Goal: Task Accomplishment & Management: Manage account settings

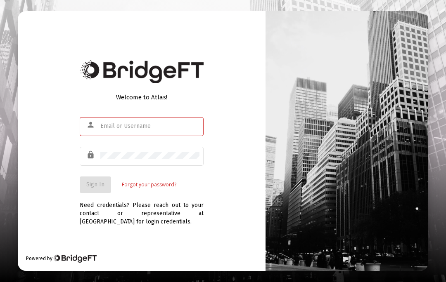
scroll to position [36, 0]
click at [106, 123] on input "text" at bounding box center [149, 126] width 99 height 7
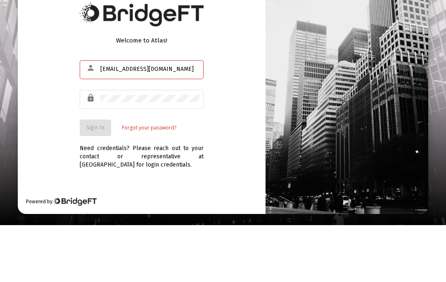
type input "dsdacasey1@spectrum.net"
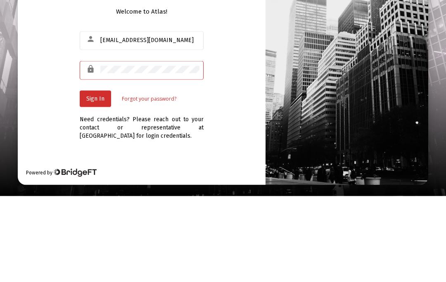
click at [91, 177] on button "Sign In" at bounding box center [95, 185] width 31 height 17
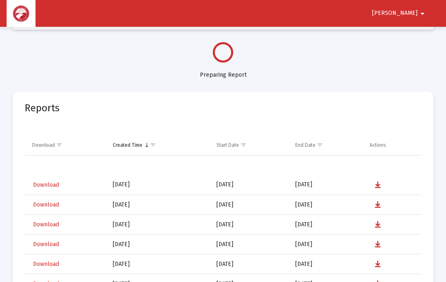
click at [423, 14] on mat-icon "arrow_drop_down" at bounding box center [422, 13] width 10 height 17
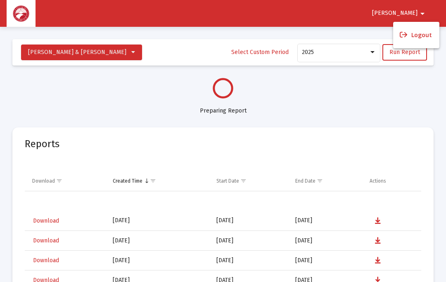
click at [340, 97] on div at bounding box center [223, 141] width 446 height 282
select select "View all"
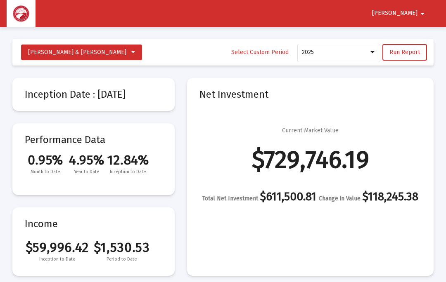
click at [422, 13] on mat-icon "arrow_drop_down" at bounding box center [422, 13] width 10 height 17
click at [418, 32] on button "Logout" at bounding box center [416, 35] width 46 height 20
